Goal: Task Accomplishment & Management: Complete application form

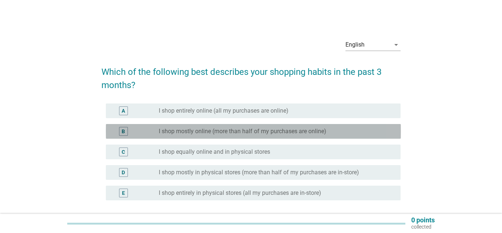
click at [278, 133] on label "I shop mostly online (more than half of my purchases are online)" at bounding box center [243, 131] width 168 height 7
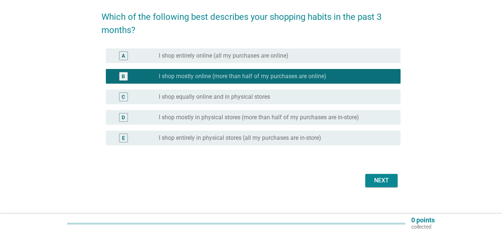
scroll to position [64, 0]
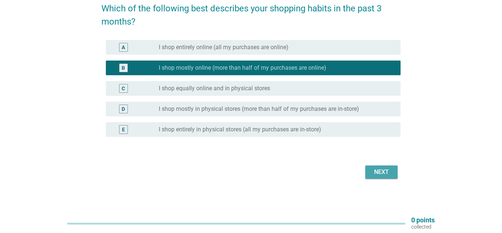
click at [383, 175] on div "Next" at bounding box center [381, 172] width 21 height 9
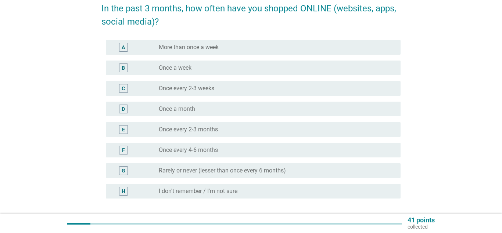
scroll to position [0, 0]
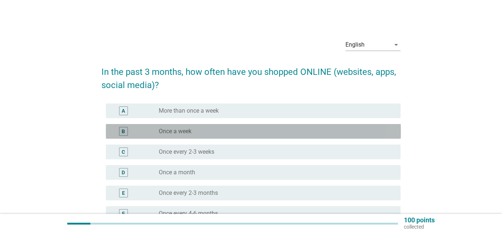
click at [201, 130] on div "radio_button_unchecked Once a week" at bounding box center [274, 131] width 230 height 7
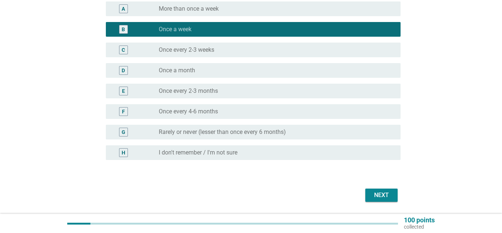
scroll to position [112, 0]
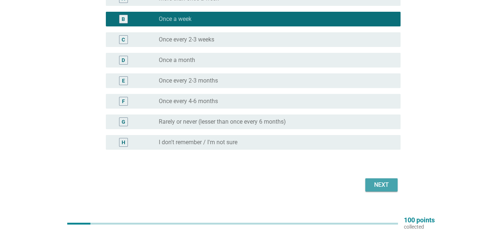
click at [384, 185] on div "Next" at bounding box center [381, 185] width 21 height 9
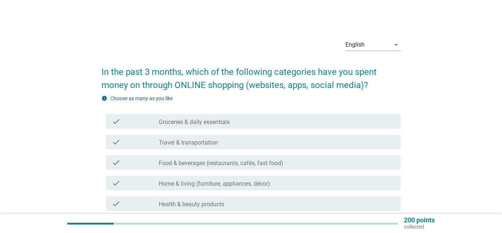
click at [161, 184] on label "Home & living (furniture, appliances, décor)" at bounding box center [214, 183] width 111 height 7
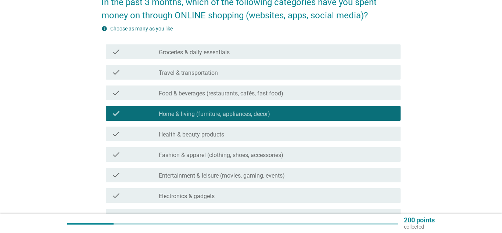
scroll to position [75, 0]
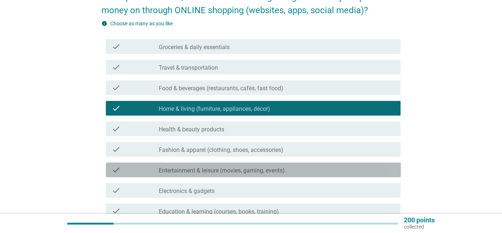
click at [225, 169] on label "Entertainment & leisure (movies, gaming, events)" at bounding box center [222, 170] width 126 height 7
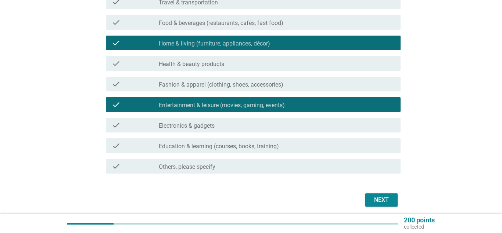
scroll to position [150, 0]
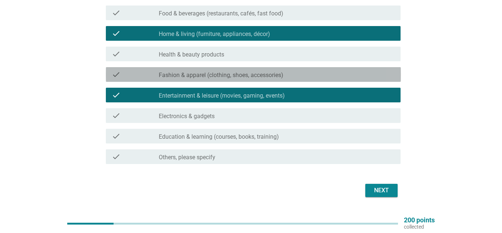
click at [268, 76] on label "Fashion & apparel (clothing, shoes, accessories)" at bounding box center [221, 75] width 125 height 7
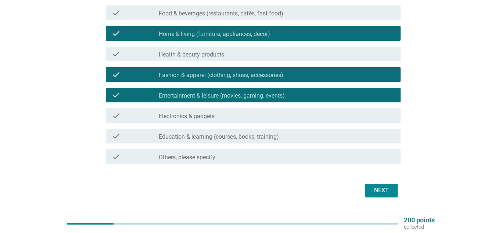
click at [288, 166] on div "check check_box_outline_blank Others, please specify" at bounding box center [250, 157] width 299 height 21
click at [390, 191] on div "Next" at bounding box center [381, 190] width 21 height 9
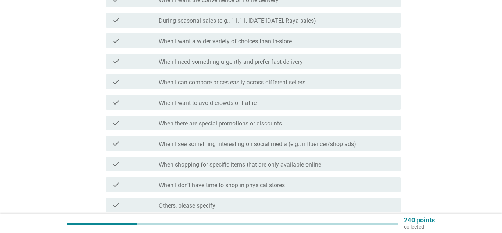
scroll to position [0, 0]
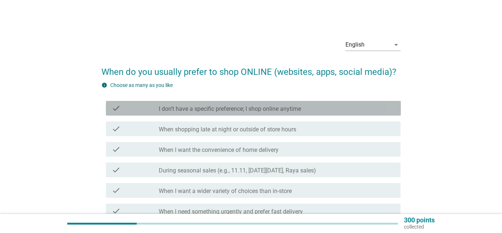
click at [190, 108] on label "I don’t have a specific preference; I shop online anytime" at bounding box center [230, 108] width 142 height 7
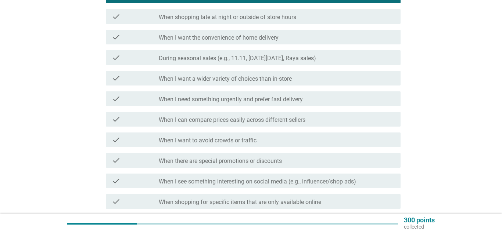
scroll to position [217, 0]
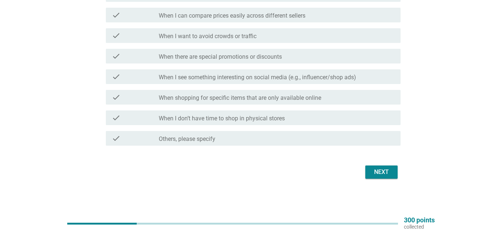
click at [382, 172] on div "Next" at bounding box center [381, 172] width 21 height 9
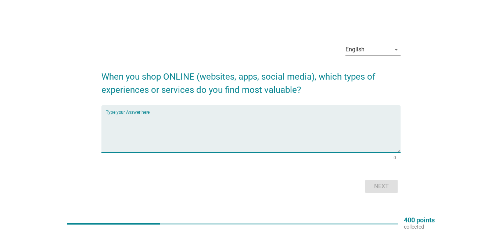
click at [168, 143] on textarea "Type your Answer here" at bounding box center [253, 133] width 295 height 39
type textarea "e"
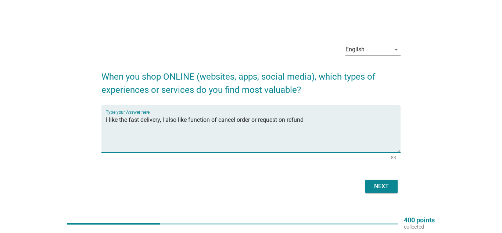
type textarea "I like the fast delivery, I also like function of cancel order or request on re…"
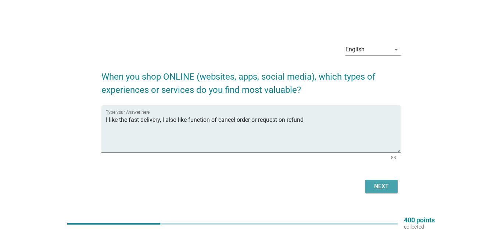
click at [385, 182] on button "Next" at bounding box center [381, 186] width 32 height 13
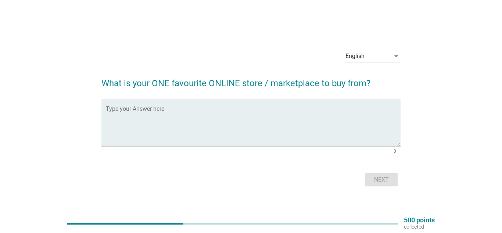
click at [169, 113] on textarea "Type your Answer here" at bounding box center [253, 127] width 295 height 39
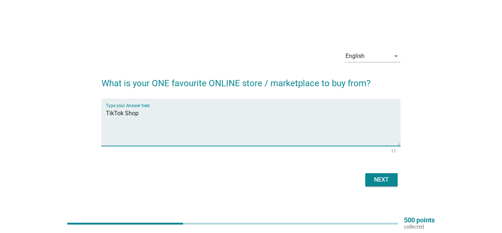
type textarea "TikTok Shop"
click at [384, 181] on div "Next" at bounding box center [381, 180] width 21 height 9
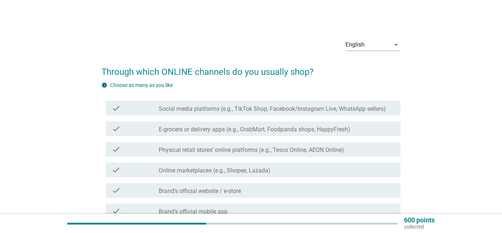
click at [214, 107] on label "Social media platforms (e.g., TikTok Shop, Facebook/Instagram Live, WhatsApp se…" at bounding box center [272, 108] width 227 height 7
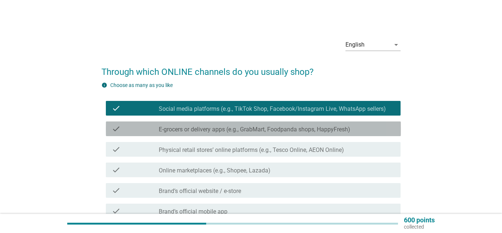
click at [206, 129] on label "E-grocers or delivery apps (e.g., GrabMart, Foodpanda shops, HappyFresh)" at bounding box center [254, 129] width 191 height 7
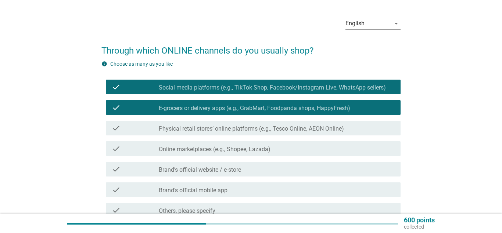
scroll to position [37, 0]
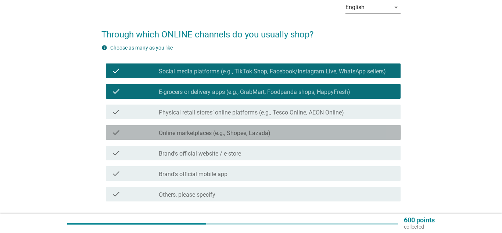
click at [197, 133] on label "Online marketplaces (e.g., Shopee, Lazada)" at bounding box center [215, 133] width 112 height 7
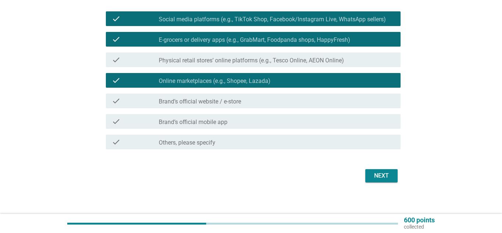
scroll to position [93, 0]
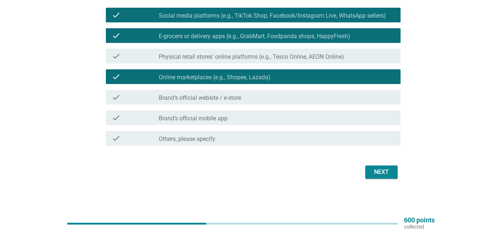
click at [390, 176] on div "Next" at bounding box center [381, 172] width 21 height 9
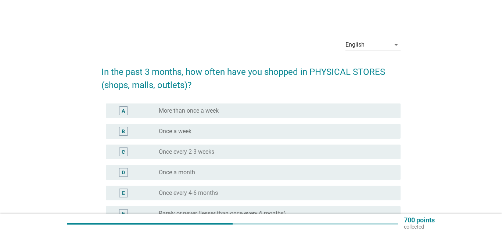
click at [214, 153] on label "Once every 2-3 weeks" at bounding box center [186, 151] width 55 height 7
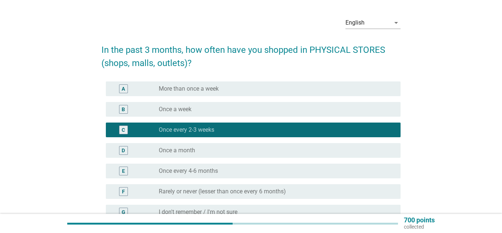
scroll to position [105, 0]
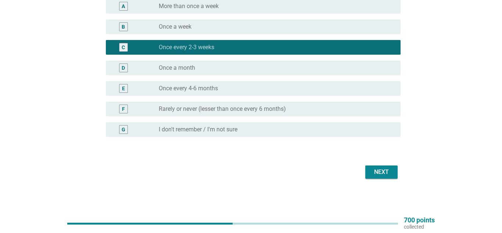
click at [389, 176] on div "Next" at bounding box center [381, 172] width 21 height 9
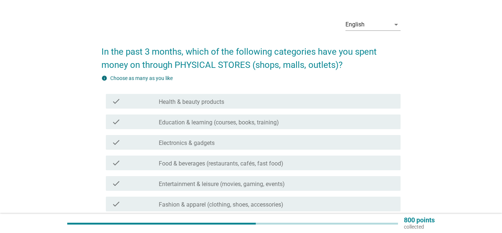
scroll to position [37, 0]
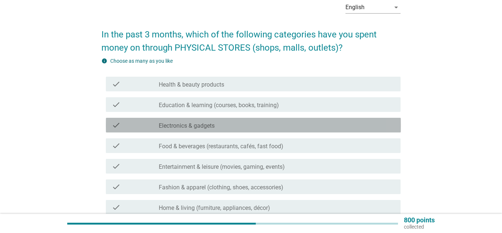
click at [195, 127] on label "Electronics & gadgets" at bounding box center [187, 125] width 56 height 7
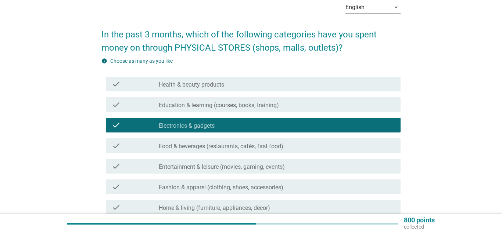
click at [200, 171] on div "check check_box_outline_blank Entertainment & leisure (movies, gaming, events)" at bounding box center [253, 166] width 295 height 15
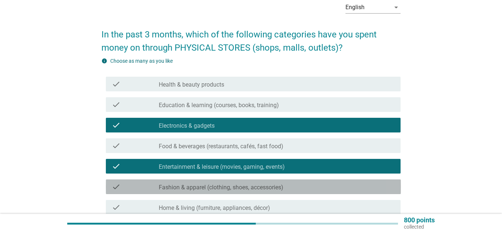
click at [201, 188] on label "Fashion & apparel (clothing, shoes, accessories)" at bounding box center [221, 187] width 125 height 7
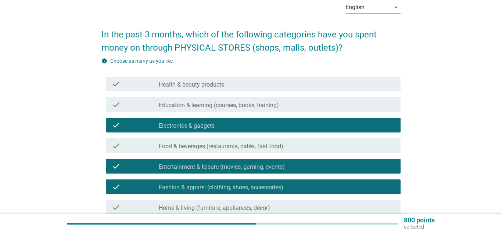
click at [202, 205] on label "Home & living (furniture, appliances, décor)" at bounding box center [214, 208] width 111 height 7
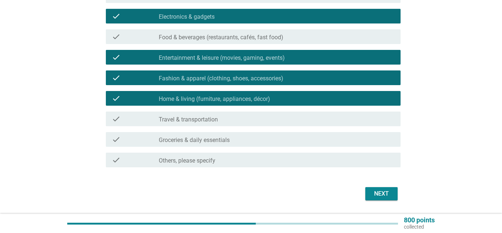
scroll to position [150, 0]
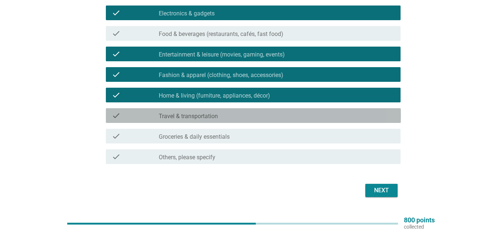
click at [226, 119] on div "check_box_outline_blank Travel & transportation" at bounding box center [277, 115] width 236 height 9
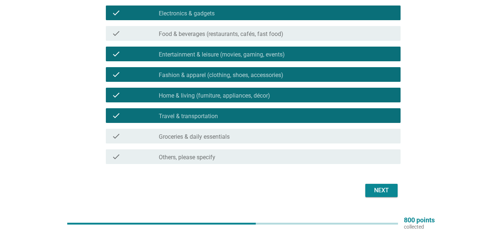
click at [377, 189] on div "Next" at bounding box center [381, 190] width 21 height 9
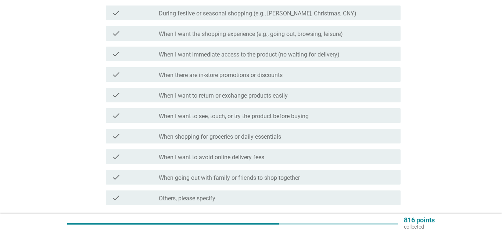
scroll to position [0, 0]
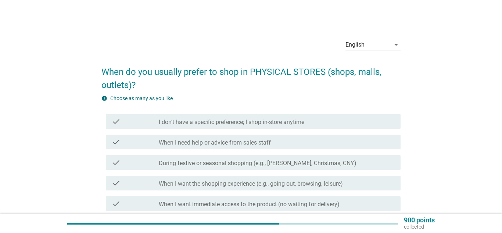
click at [236, 122] on label "I don’t have a specific preference; I shop in-store anytime" at bounding box center [232, 122] width 146 height 7
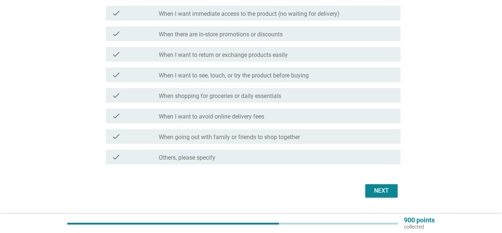
scroll to position [209, 0]
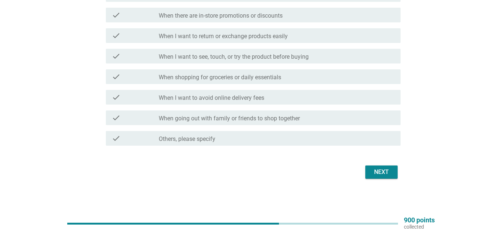
click at [387, 171] on div "Next" at bounding box center [381, 172] width 21 height 9
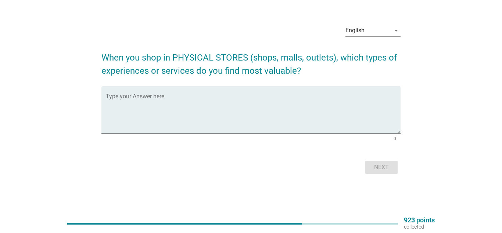
scroll to position [0, 0]
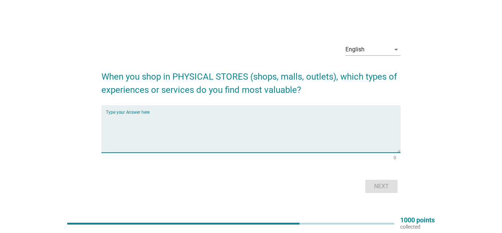
click at [249, 141] on textarea "Type your Answer here" at bounding box center [253, 133] width 295 height 39
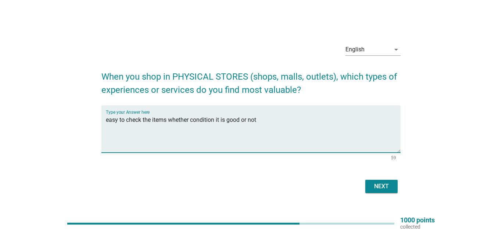
type textarea "easy to check the items whether condition it is good or not"
click at [376, 185] on div "Next" at bounding box center [381, 186] width 21 height 9
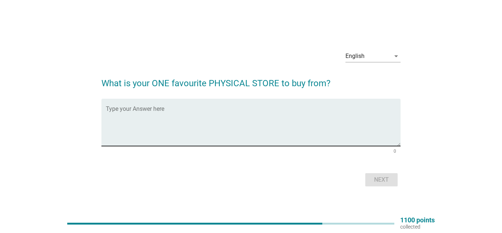
click at [167, 111] on textarea "Type your Answer here" at bounding box center [253, 127] width 295 height 39
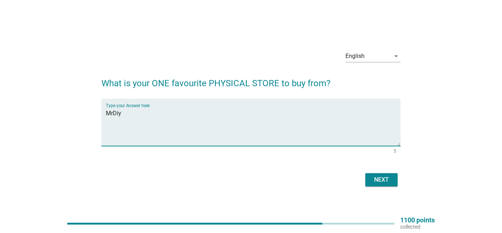
type textarea "MrDiy"
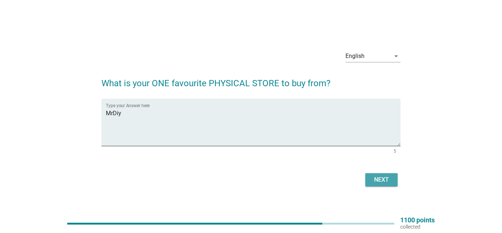
click at [385, 181] on div "Next" at bounding box center [381, 180] width 21 height 9
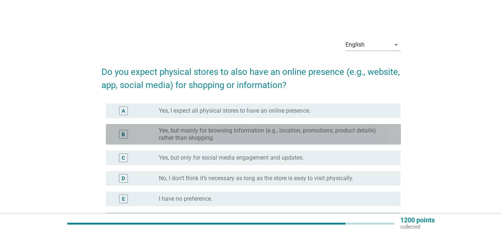
click at [182, 131] on label "Yes, but mainly for browsing information (e.g., location, promotions, product d…" at bounding box center [274, 134] width 230 height 15
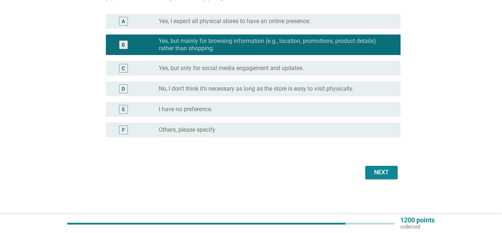
scroll to position [90, 0]
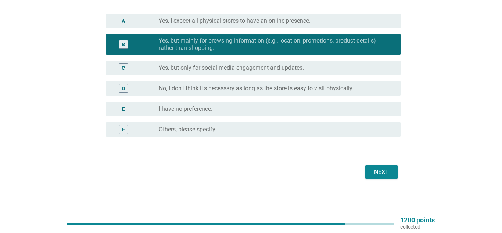
click at [373, 172] on div "Next" at bounding box center [381, 172] width 21 height 9
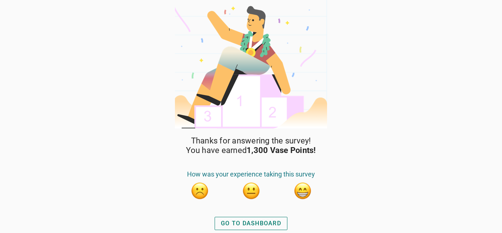
click at [304, 189] on button "button" at bounding box center [302, 191] width 18 height 18
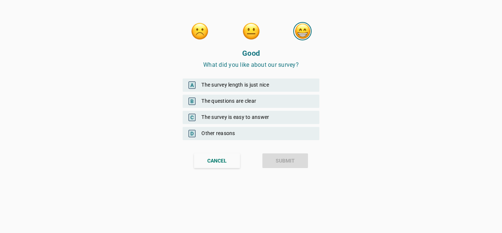
click at [248, 85] on div "A The survey length is just nice" at bounding box center [251, 85] width 137 height 13
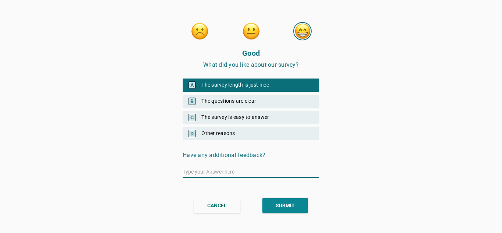
click at [250, 101] on div "B The questions are clear" at bounding box center [251, 101] width 137 height 13
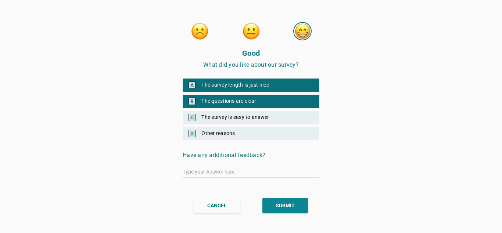
click at [251, 118] on div "C The survey is easy to answer" at bounding box center [251, 117] width 137 height 13
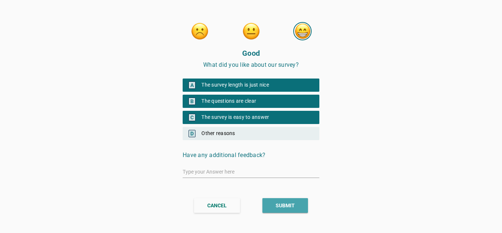
click at [277, 206] on div "SUBMIT" at bounding box center [285, 206] width 19 height 8
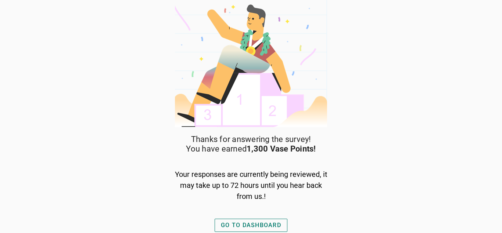
scroll to position [3, 0]
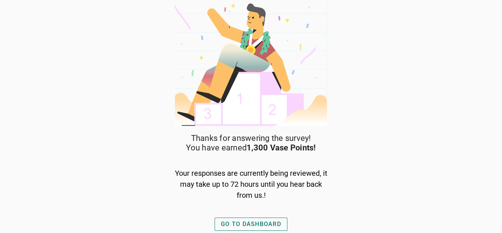
click at [245, 224] on div "GO TO DASHBOARD" at bounding box center [251, 224] width 60 height 9
